Goal: Register for event/course

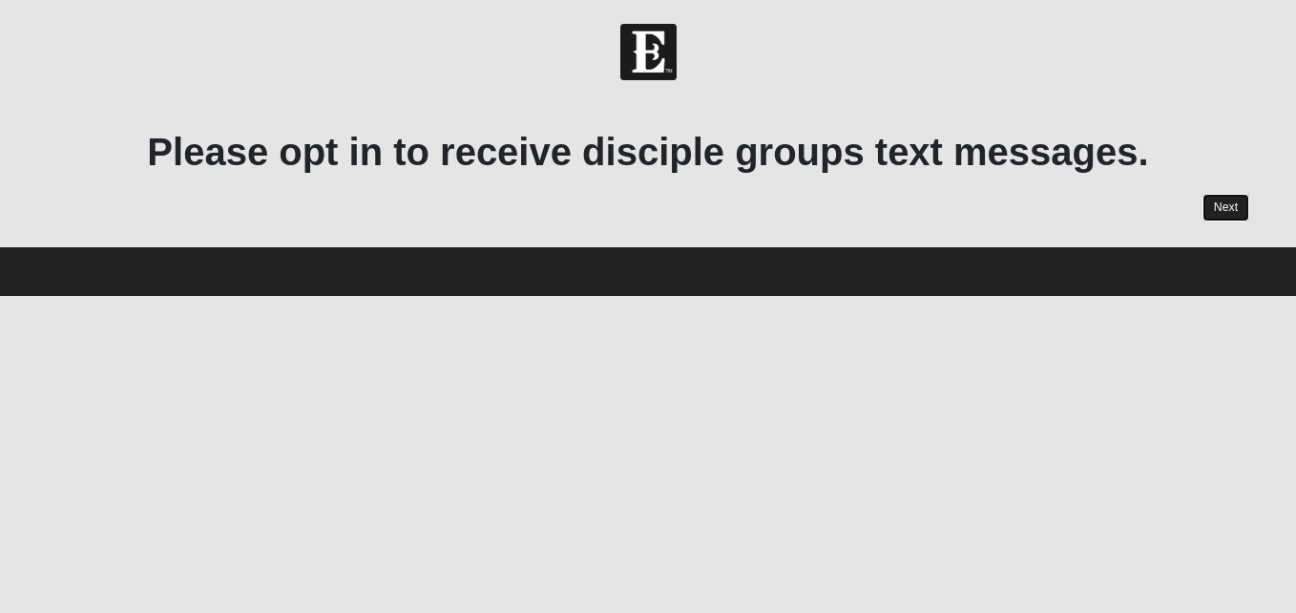
click at [1228, 217] on link "Next" at bounding box center [1226, 208] width 47 height 28
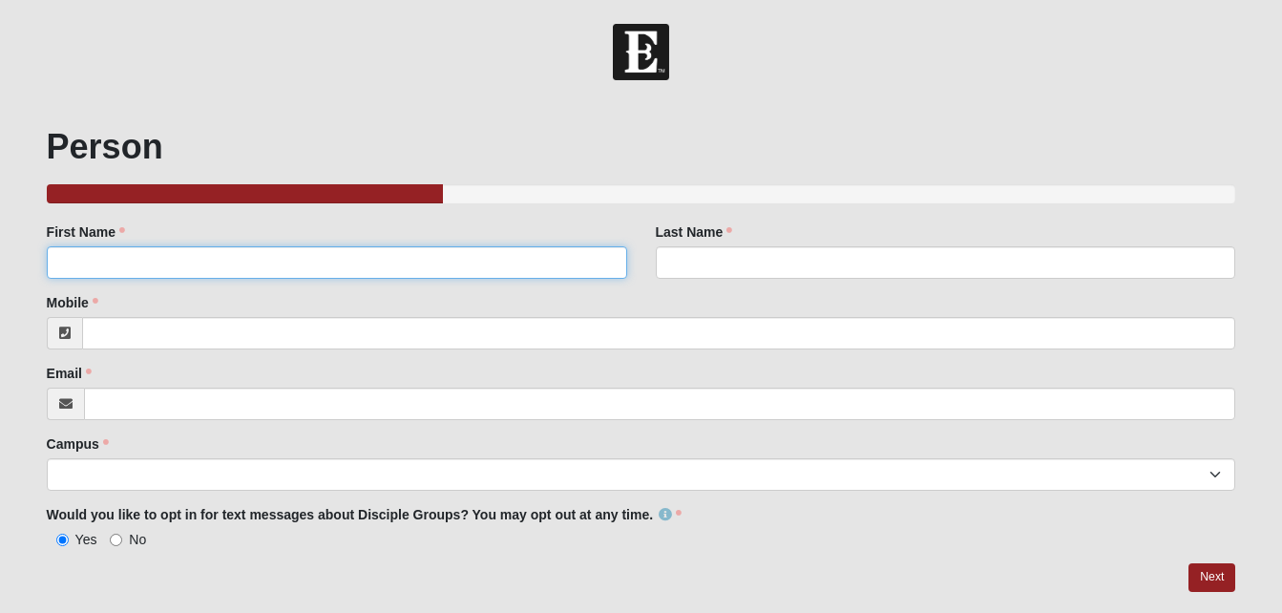
click at [509, 260] on input "First Name" at bounding box center [337, 262] width 580 height 32
type input "Angela"
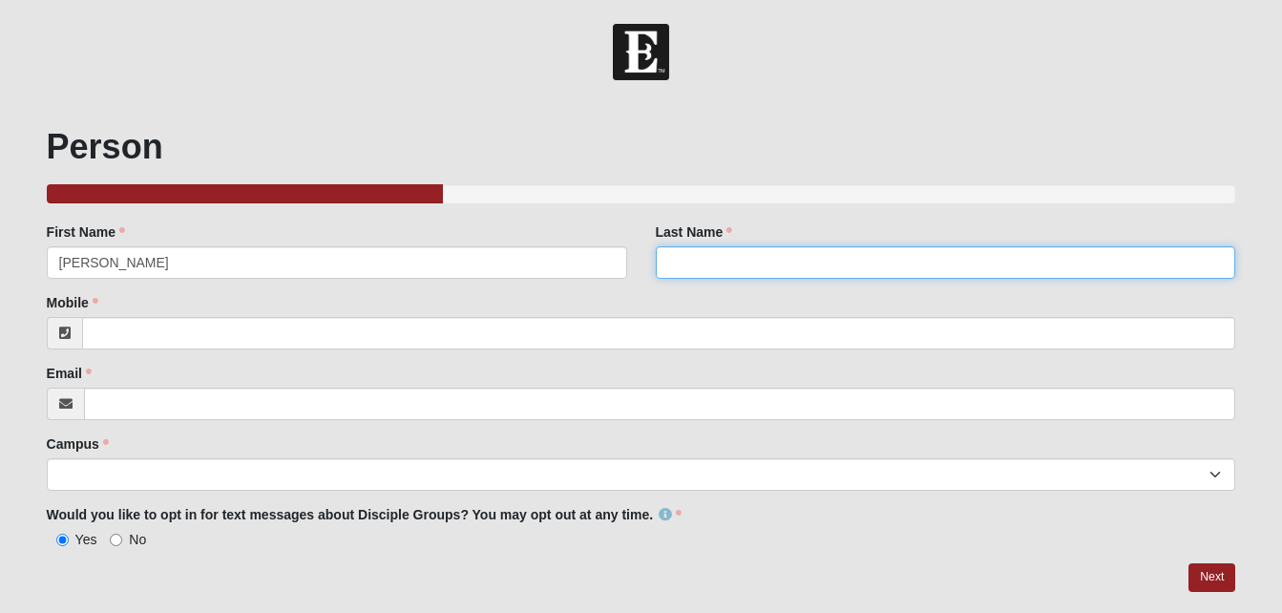
type input "Boulineau"
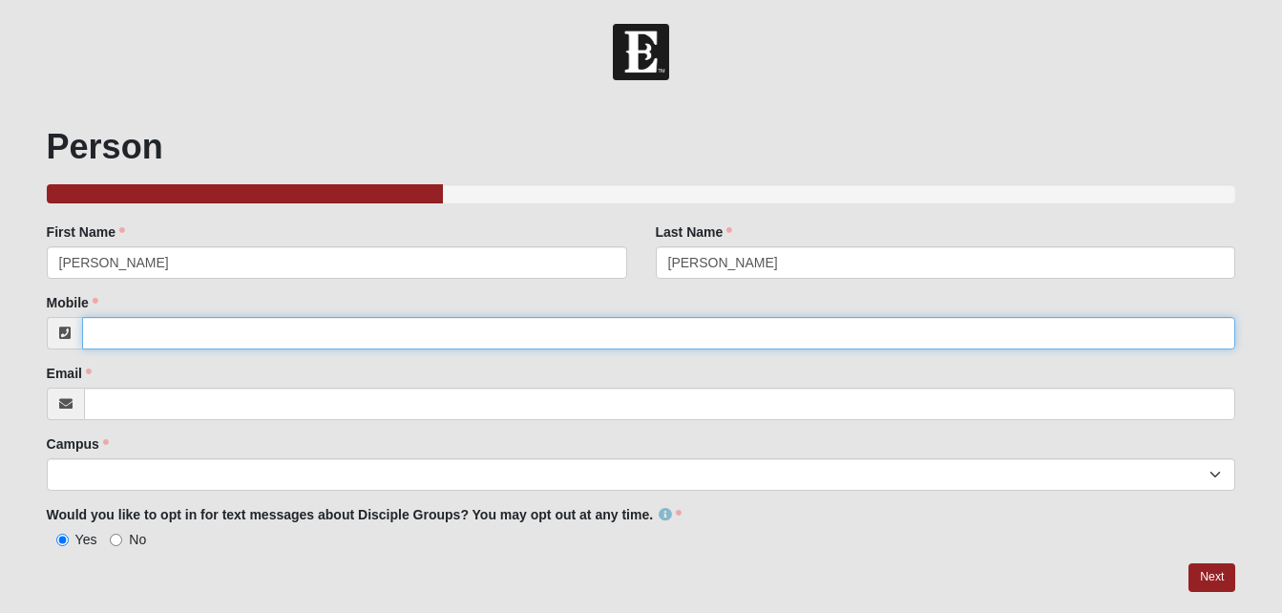
type input "[PHONE_NUMBER]"
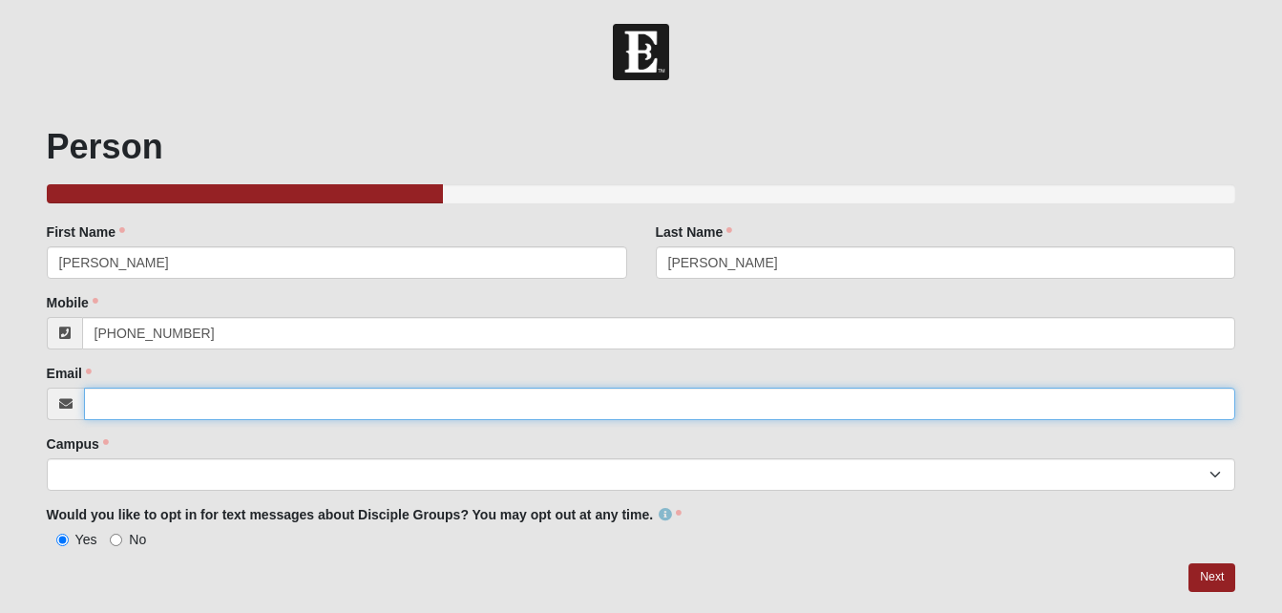
type input "[EMAIL_ADDRESS][DOMAIN_NAME]"
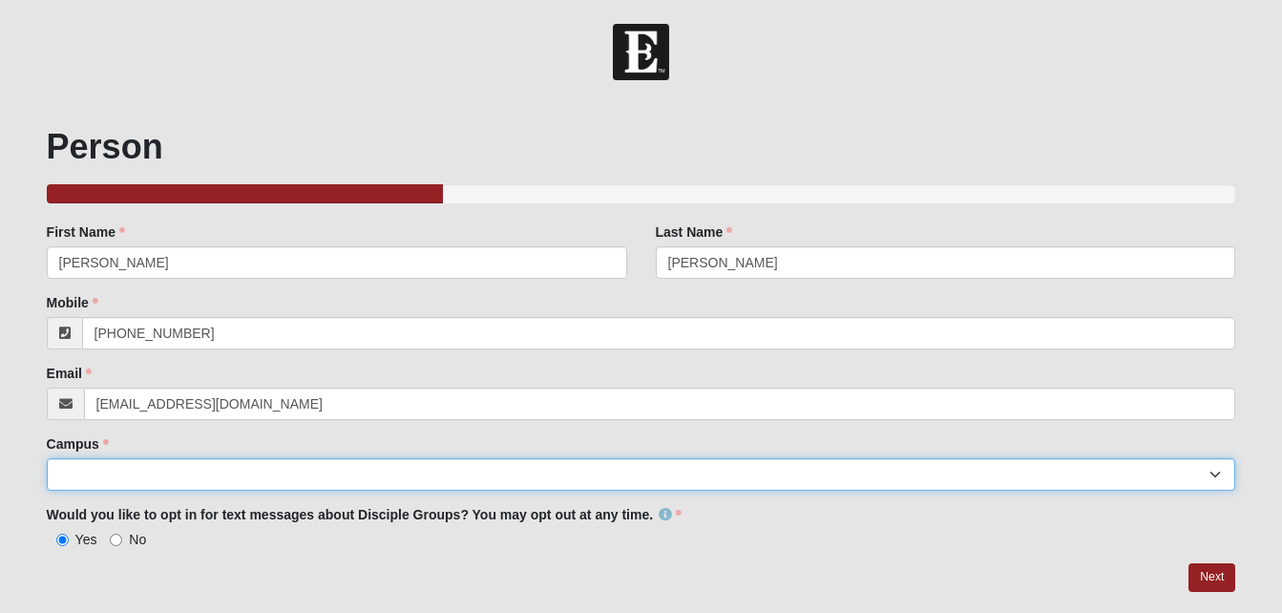
click at [294, 481] on select "Arlington Baymeadows Eleven22 Online Fleming Island Jesup Mandarin North Jax Or…" at bounding box center [641, 474] width 1189 height 32
select select "10"
click at [47, 458] on select "Arlington Baymeadows Eleven22 Online Fleming Island Jesup Mandarin North Jax Or…" at bounding box center [641, 474] width 1189 height 32
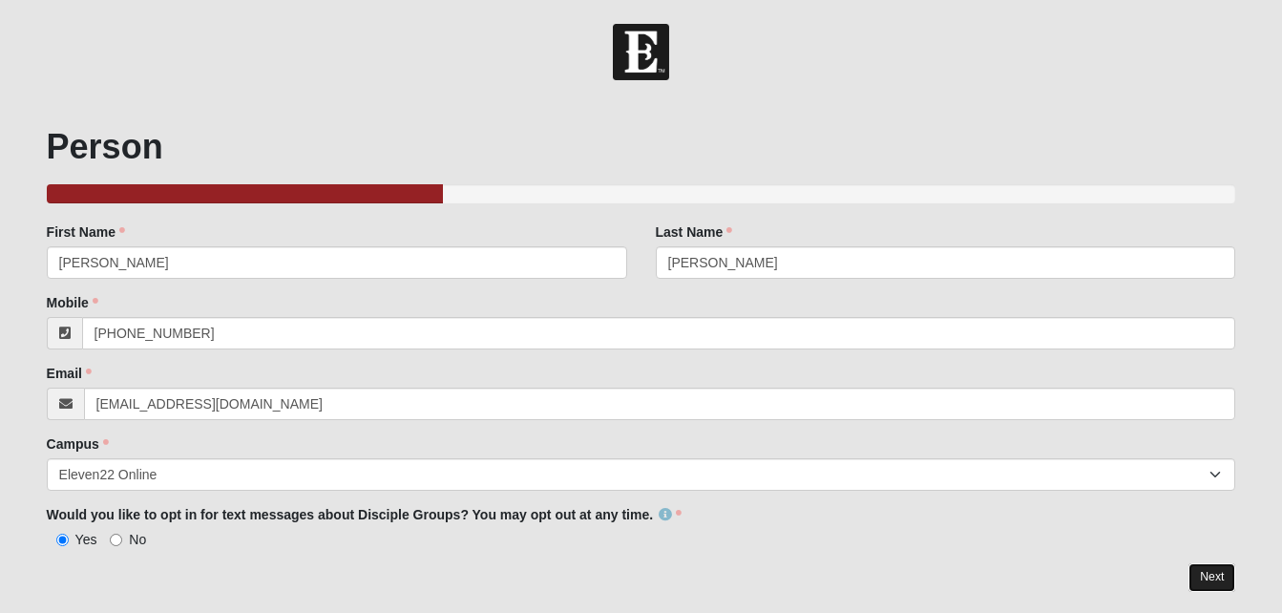
click at [1228, 578] on link "Next" at bounding box center [1211, 577] width 47 height 28
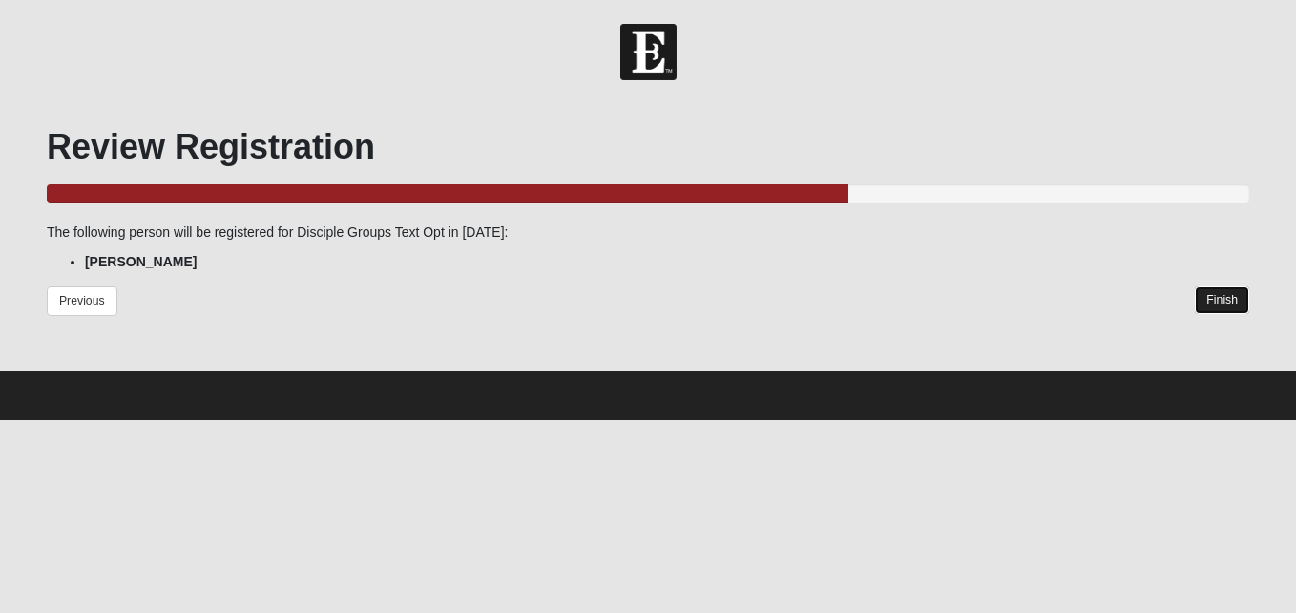
click at [1224, 294] on link "Finish" at bounding box center [1222, 300] width 54 height 28
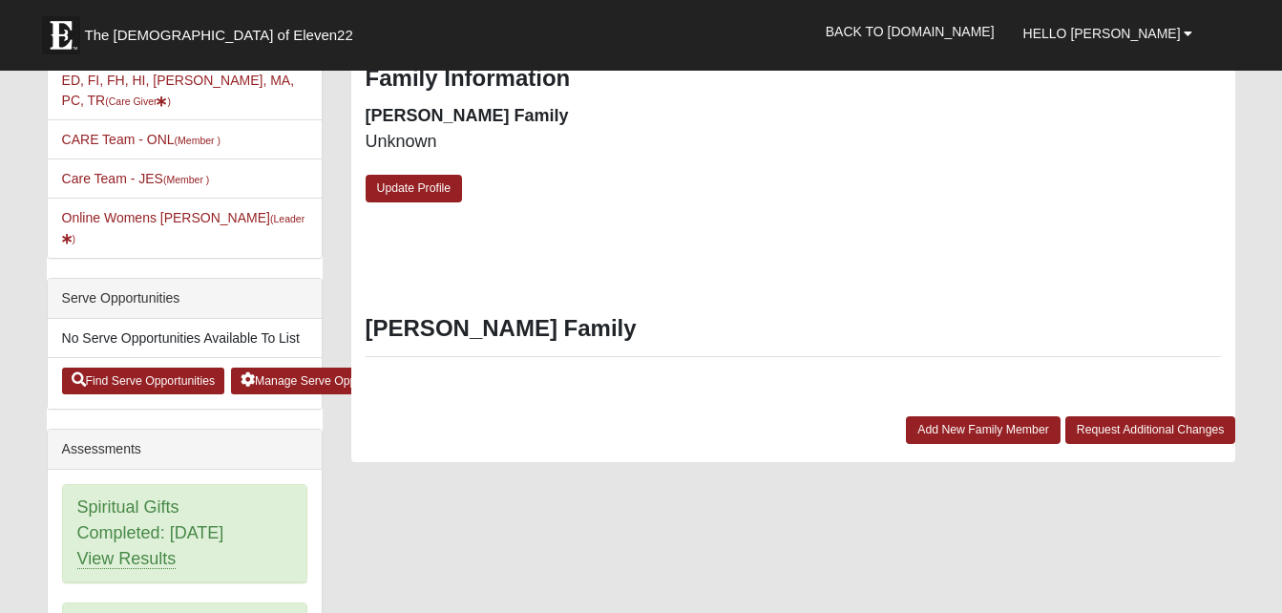
scroll to position [711, 0]
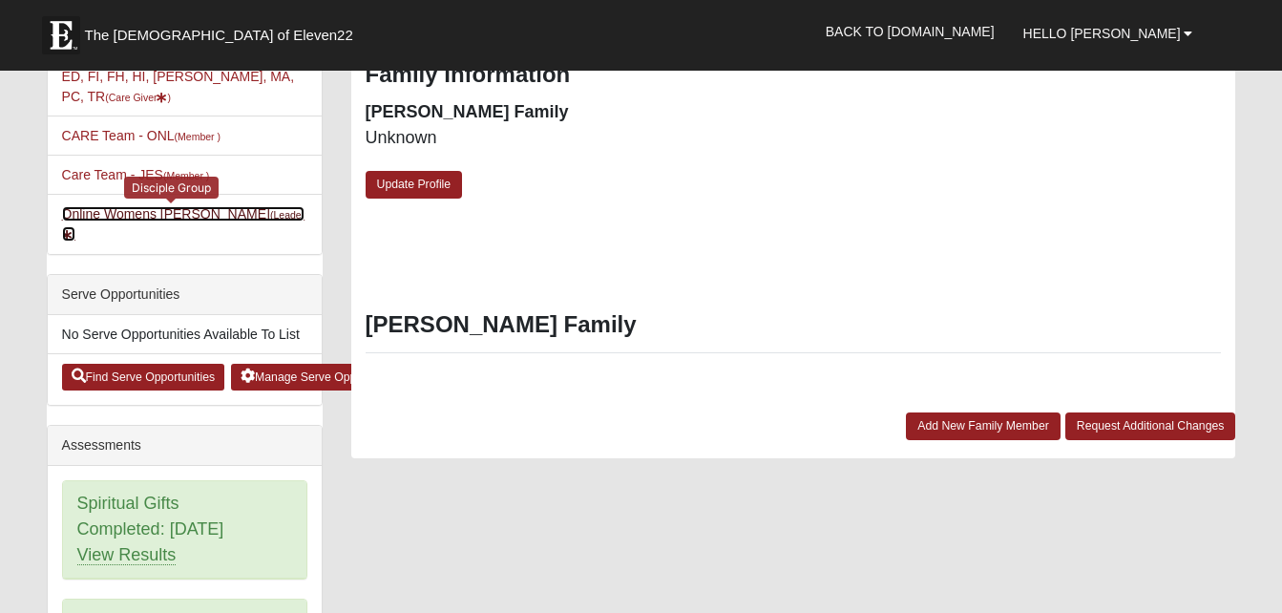
click at [204, 206] on link "Online Womens Boulineau (Leader )" at bounding box center [183, 223] width 243 height 35
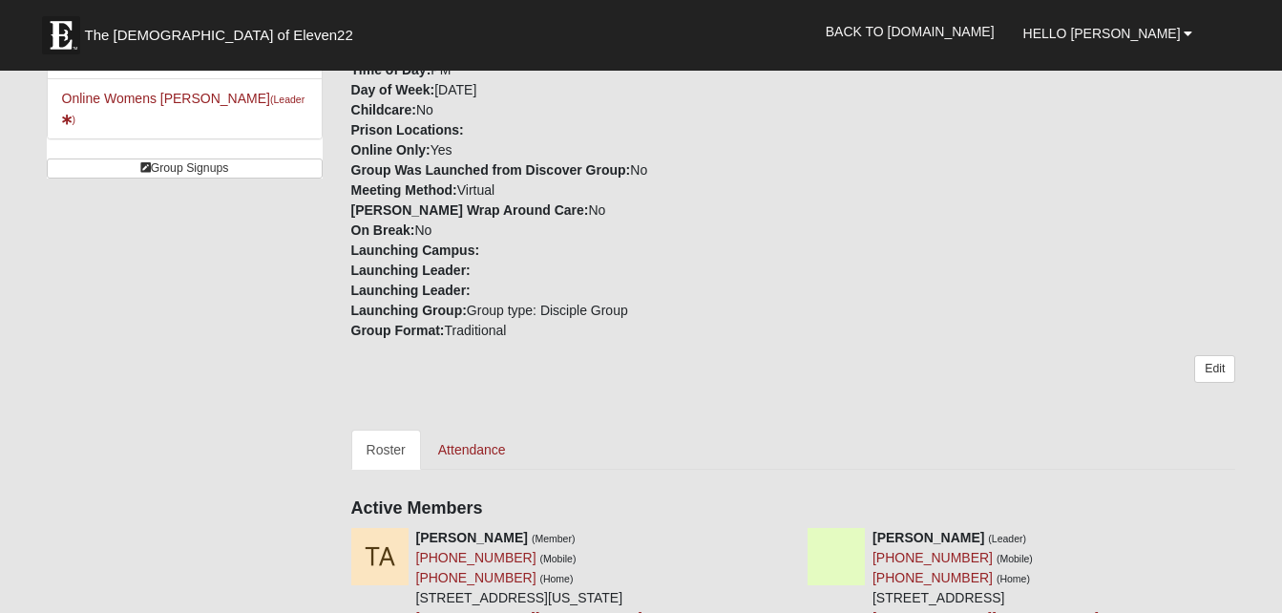
scroll to position [471, 0]
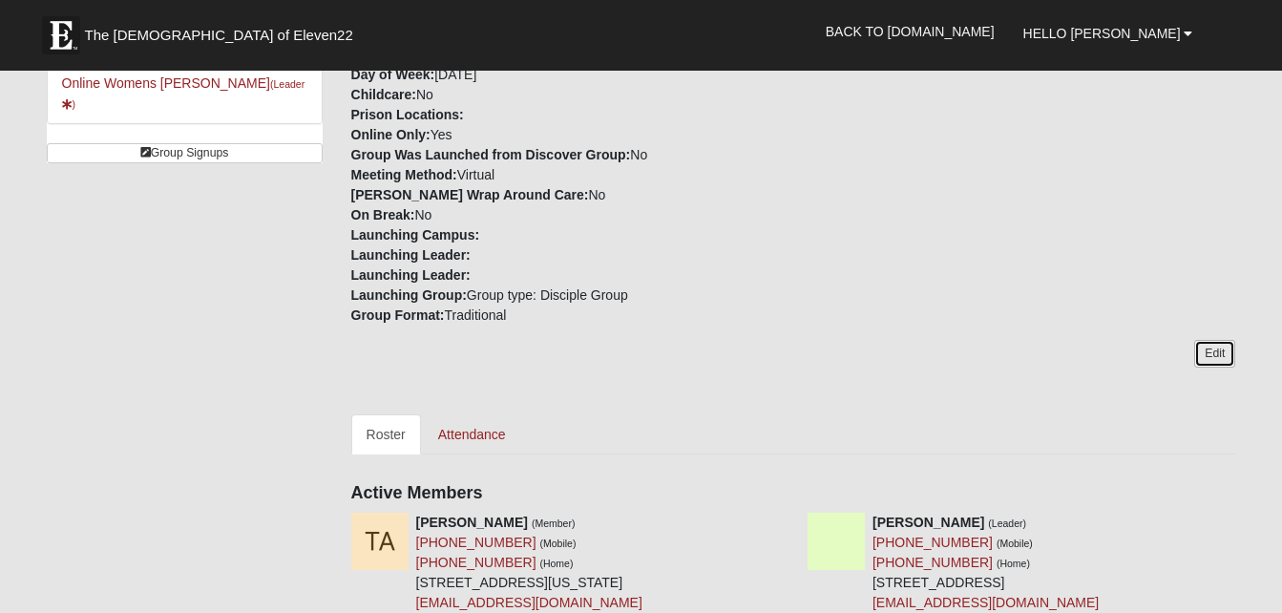
click at [1222, 362] on link "Edit" at bounding box center [1214, 354] width 41 height 28
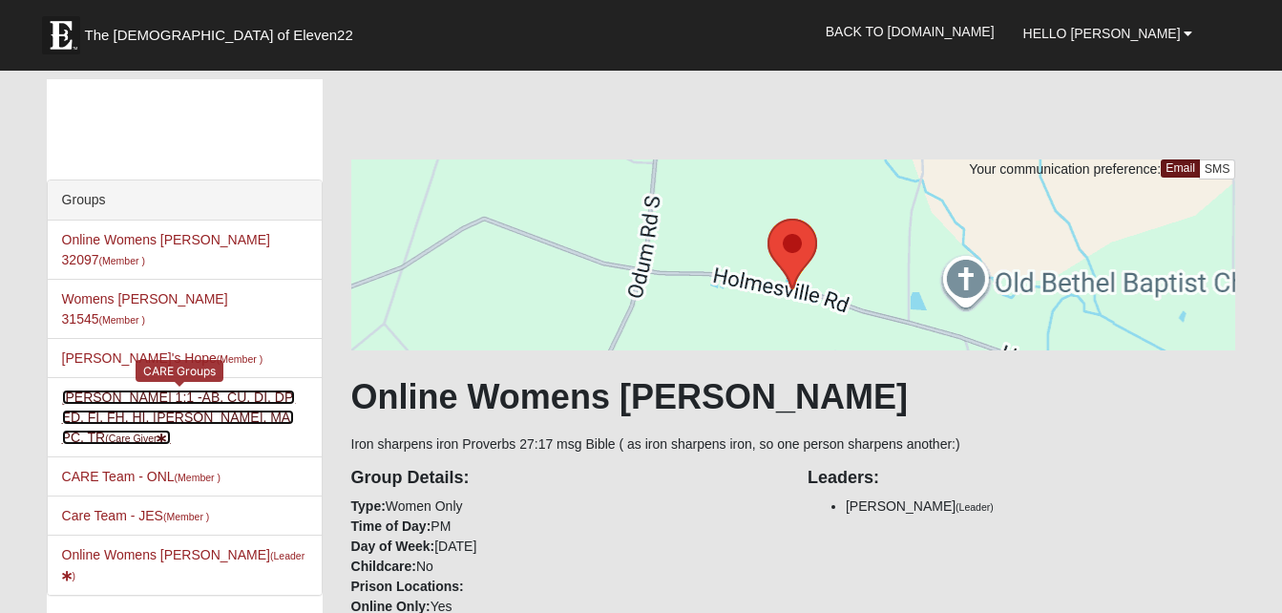
click at [204, 389] on link "Angela Boulineau 1:1 -AB, CU, DI, DP, ED, FI, FH, HI, LI, MA, PC, TR (Care Give…" at bounding box center [179, 416] width 234 height 55
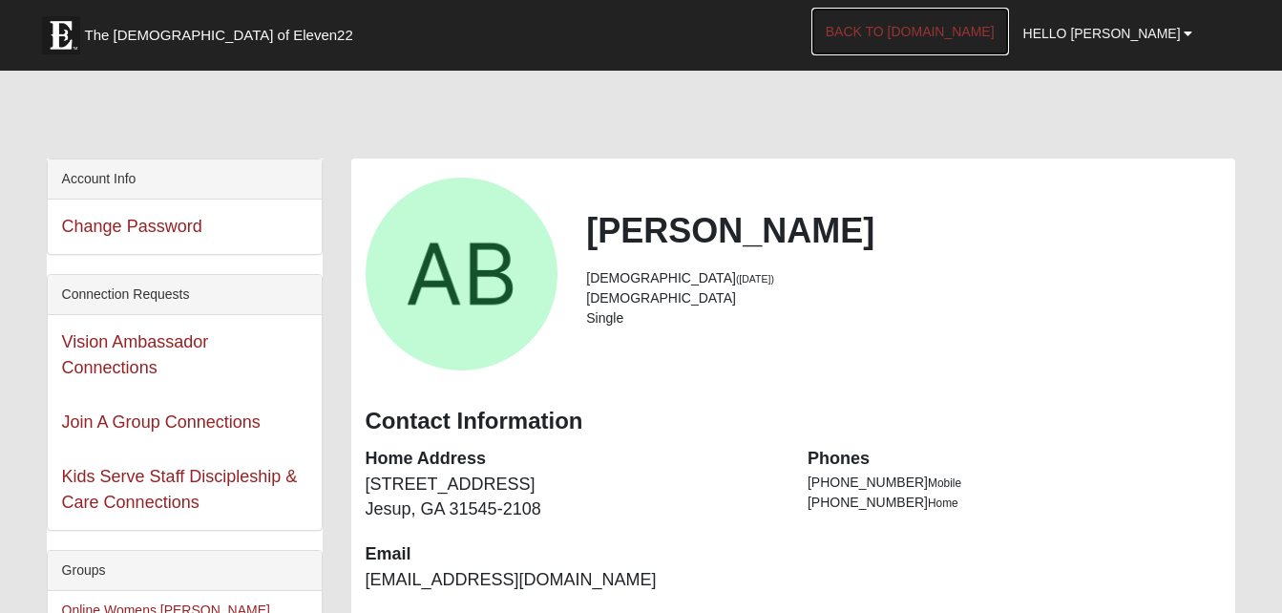
click at [1009, 26] on link "Back to [DOMAIN_NAME]" at bounding box center [910, 32] width 198 height 48
